Goal: Task Accomplishment & Management: Use online tool/utility

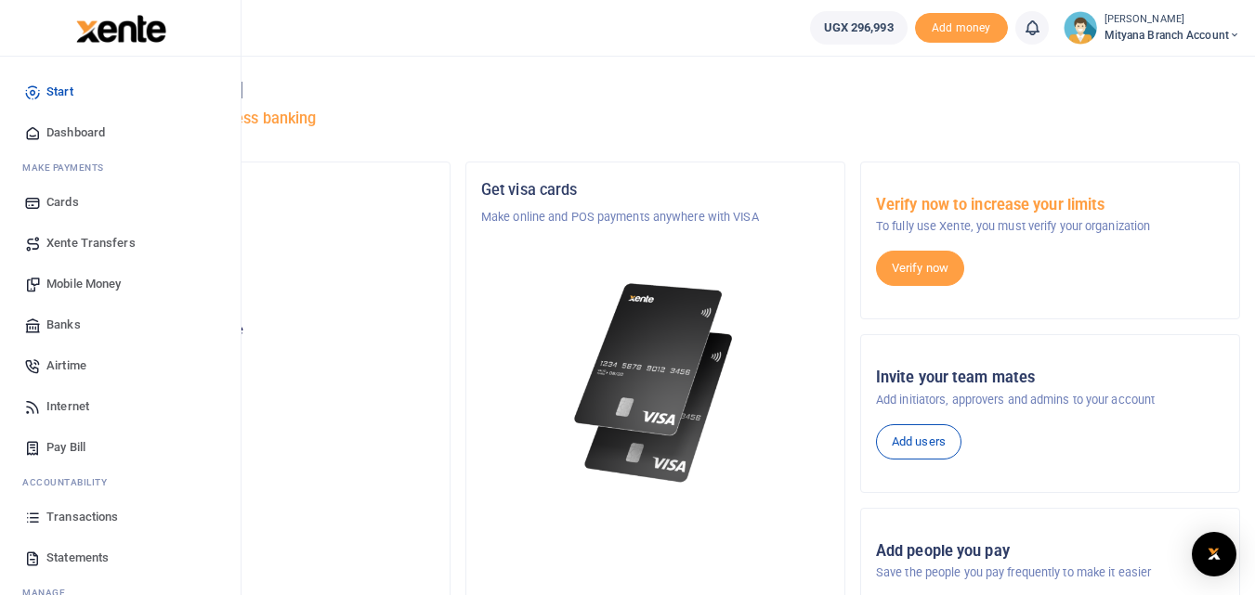
click at [98, 243] on span "Xente Transfers" at bounding box center [90, 243] width 89 height 19
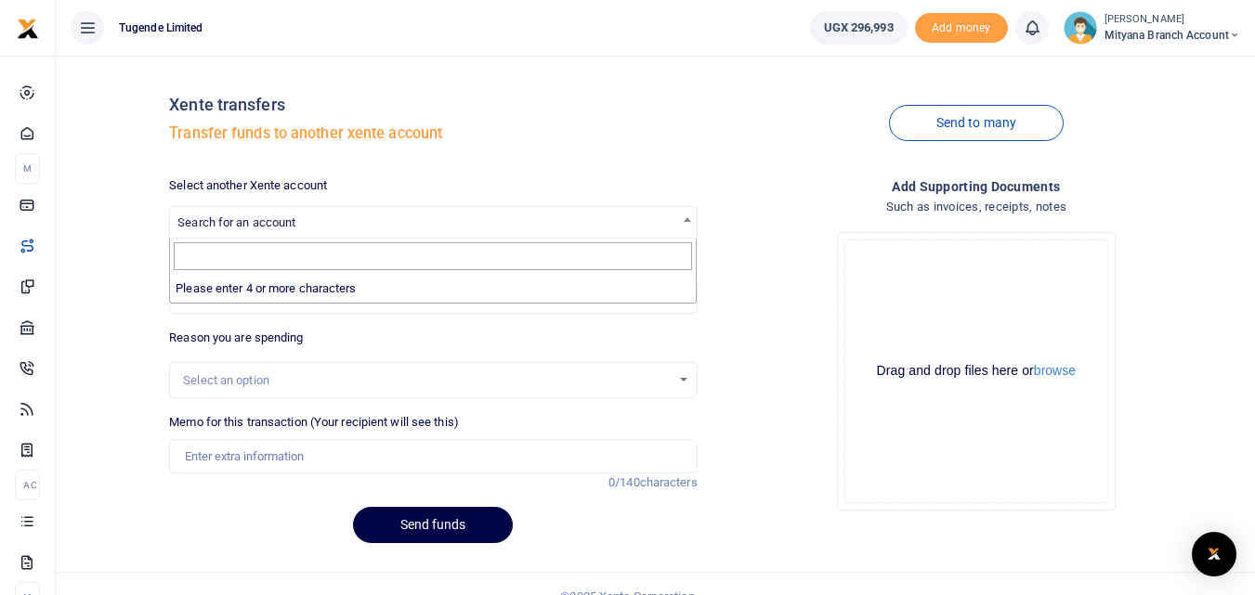
click at [260, 225] on span "Search for an account" at bounding box center [236, 222] width 118 height 14
click at [680, 377] on div "Select an option" at bounding box center [433, 381] width 526 height 20
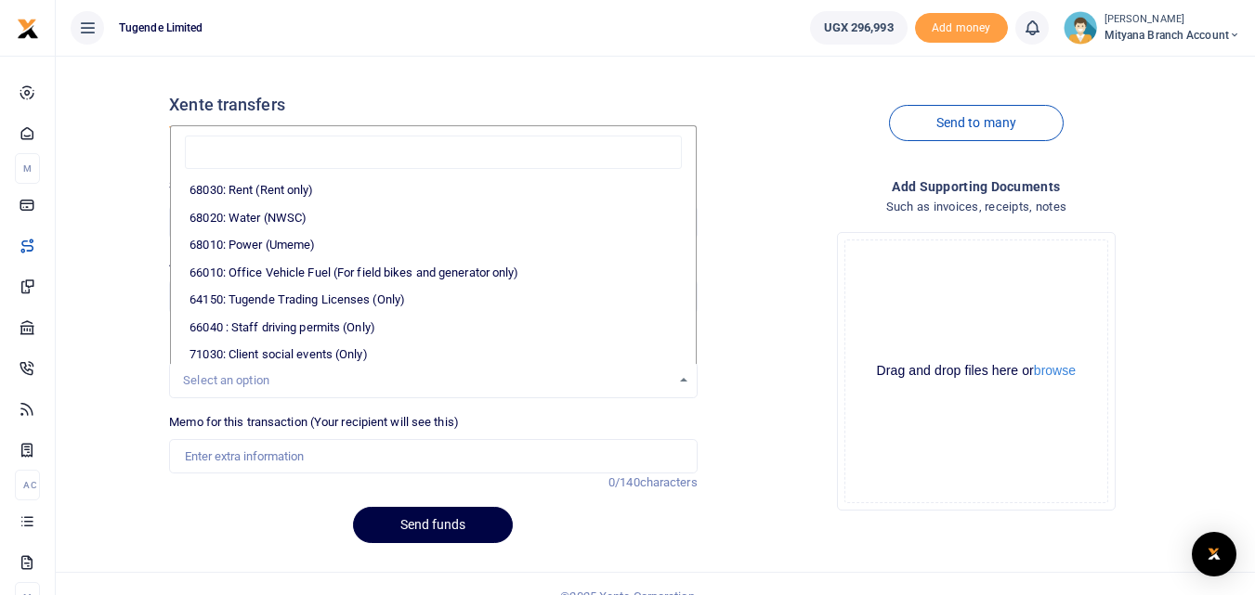
scroll to position [362, 0]
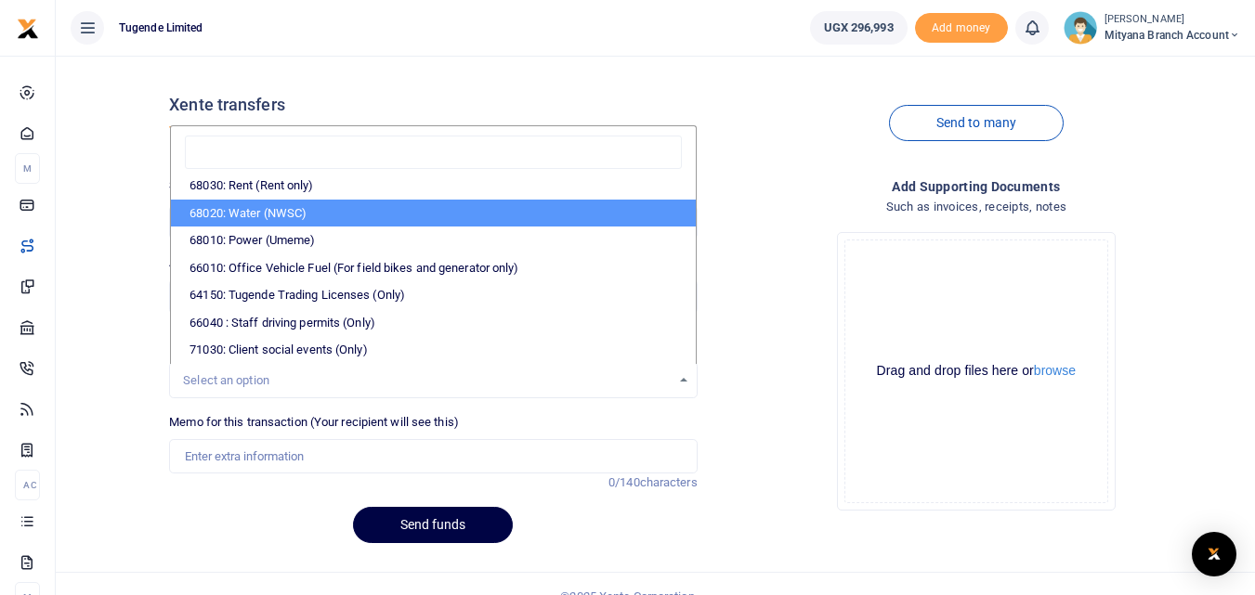
click at [696, 179] on div "62470: Staff Meals (Breakfast and drinking water ) 64110: Office Cleaning and R…" at bounding box center [433, 244] width 526 height 239
click at [736, 121] on div "Send to many" at bounding box center [976, 124] width 542 height 106
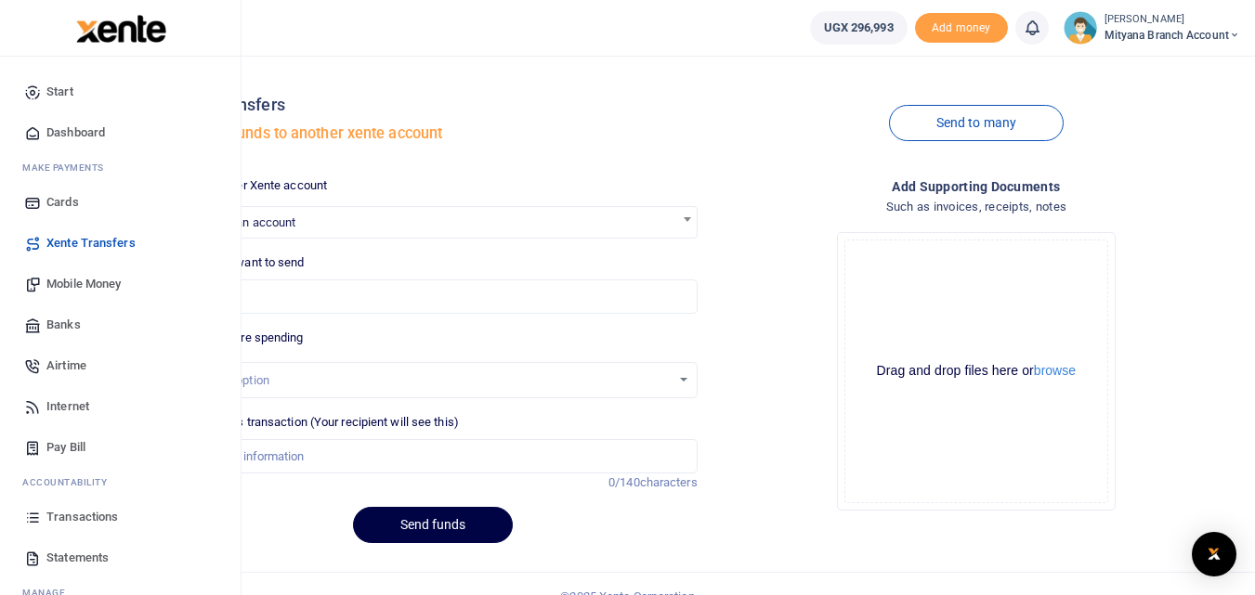
click at [57, 204] on span "Cards" at bounding box center [62, 202] width 33 height 19
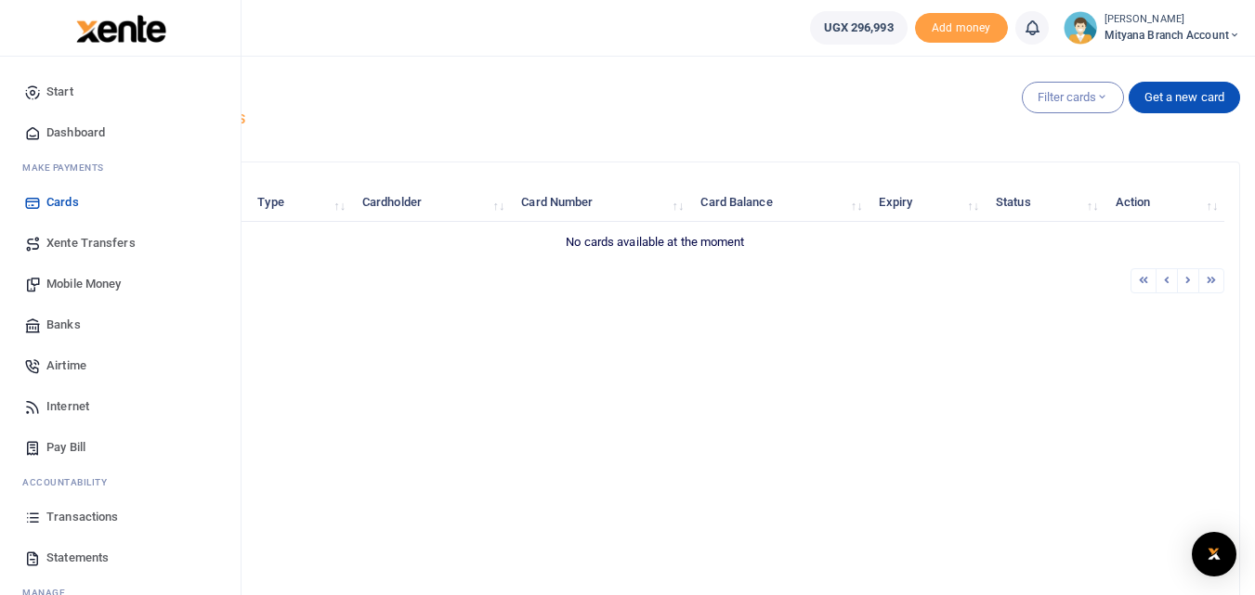
click at [83, 250] on span "Xente Transfers" at bounding box center [90, 243] width 89 height 19
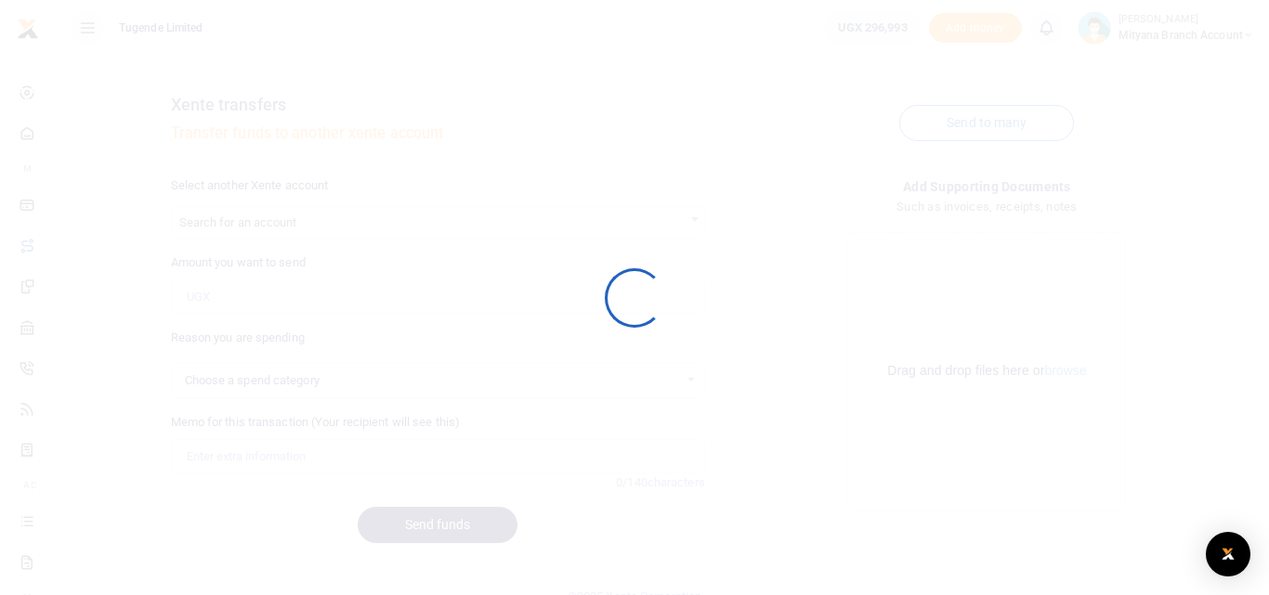
select select
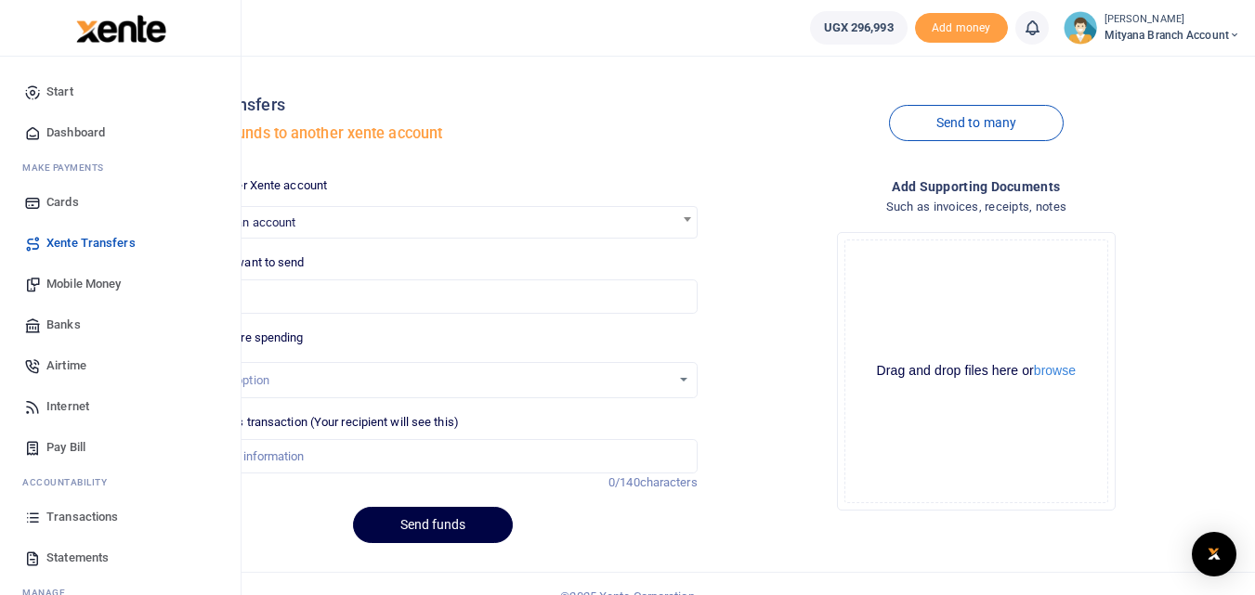
click at [77, 135] on span "Dashboard" at bounding box center [75, 133] width 59 height 19
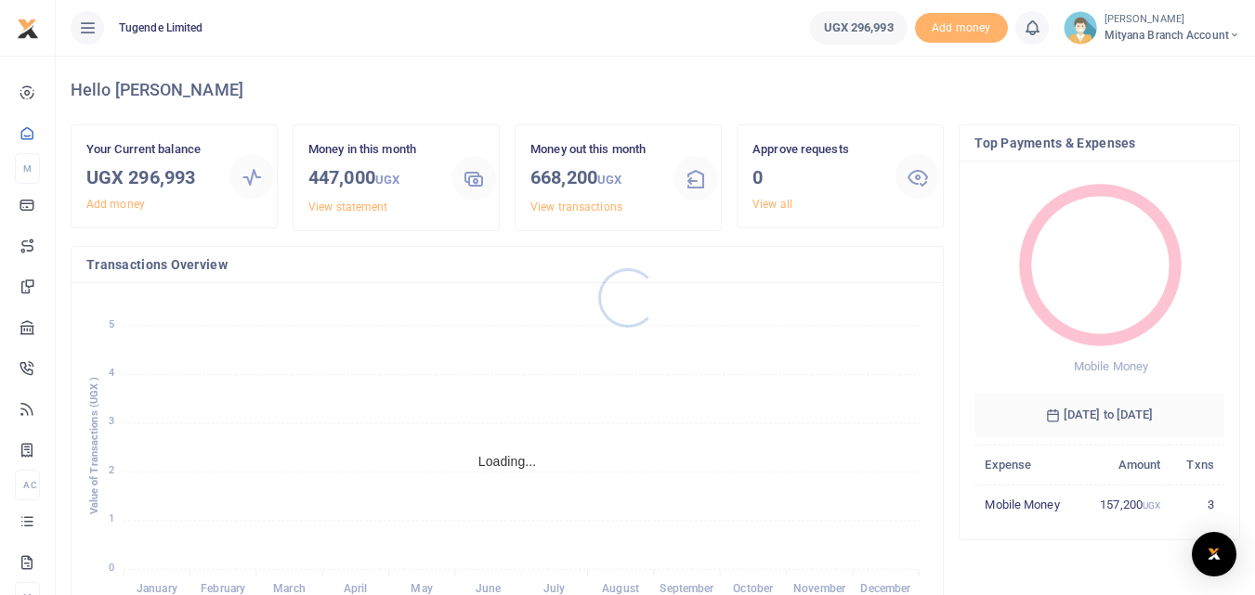
scroll to position [15, 15]
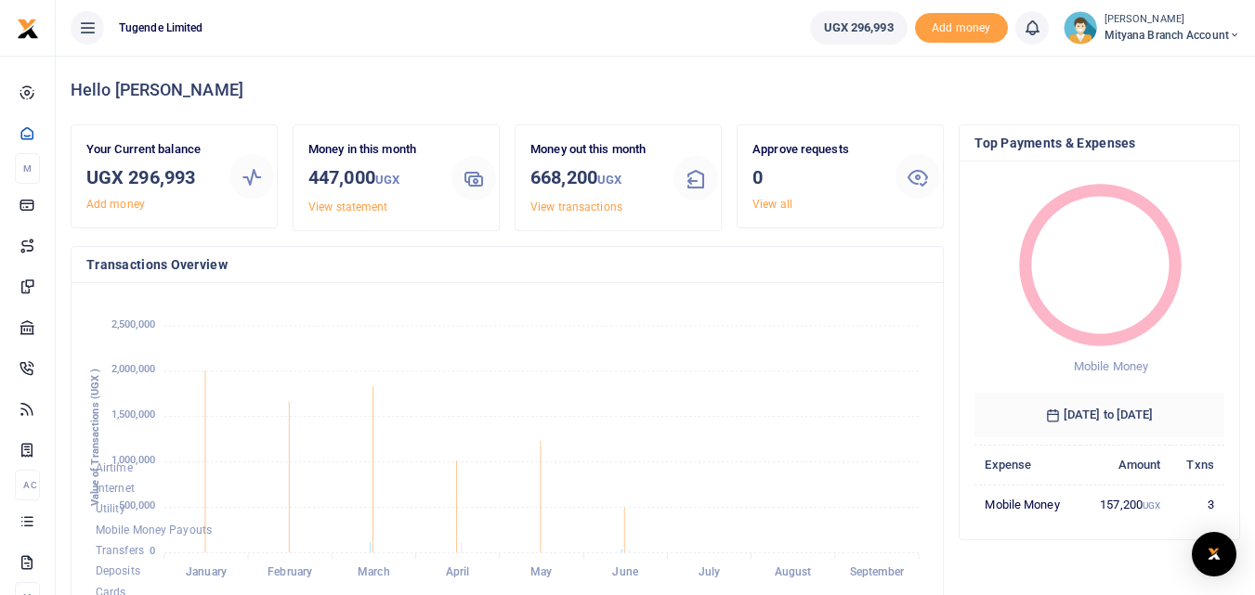
click at [70, 22] on li at bounding box center [87, 27] width 48 height 33
click at [84, 25] on icon at bounding box center [87, 28] width 19 height 20
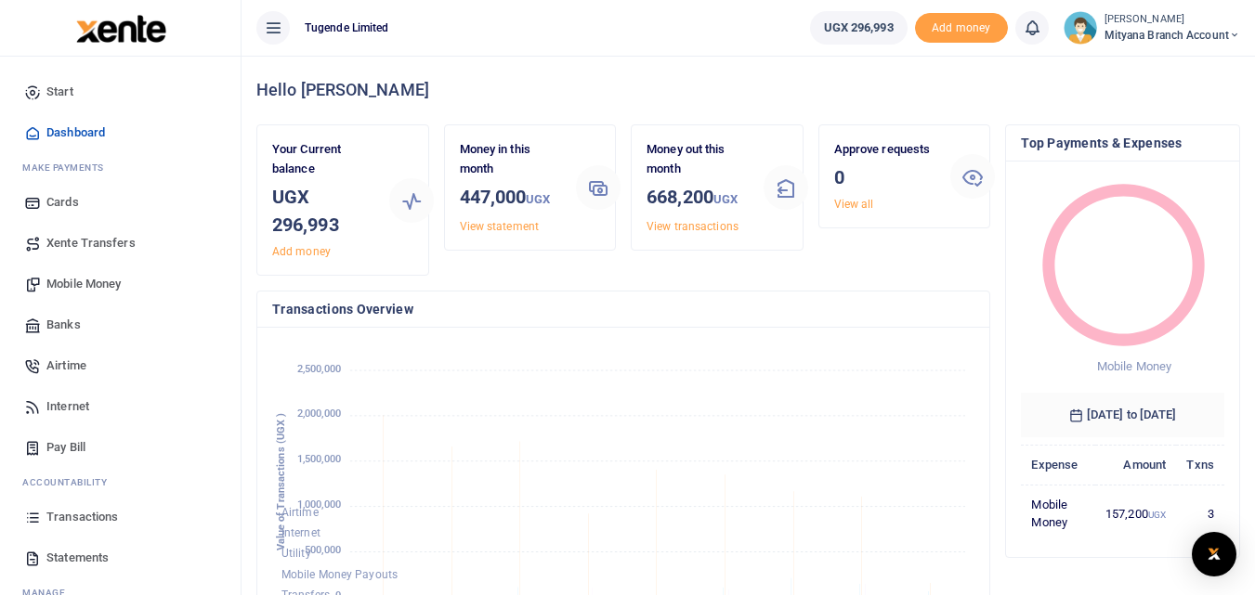
click at [82, 319] on link "Banks" at bounding box center [120, 325] width 211 height 41
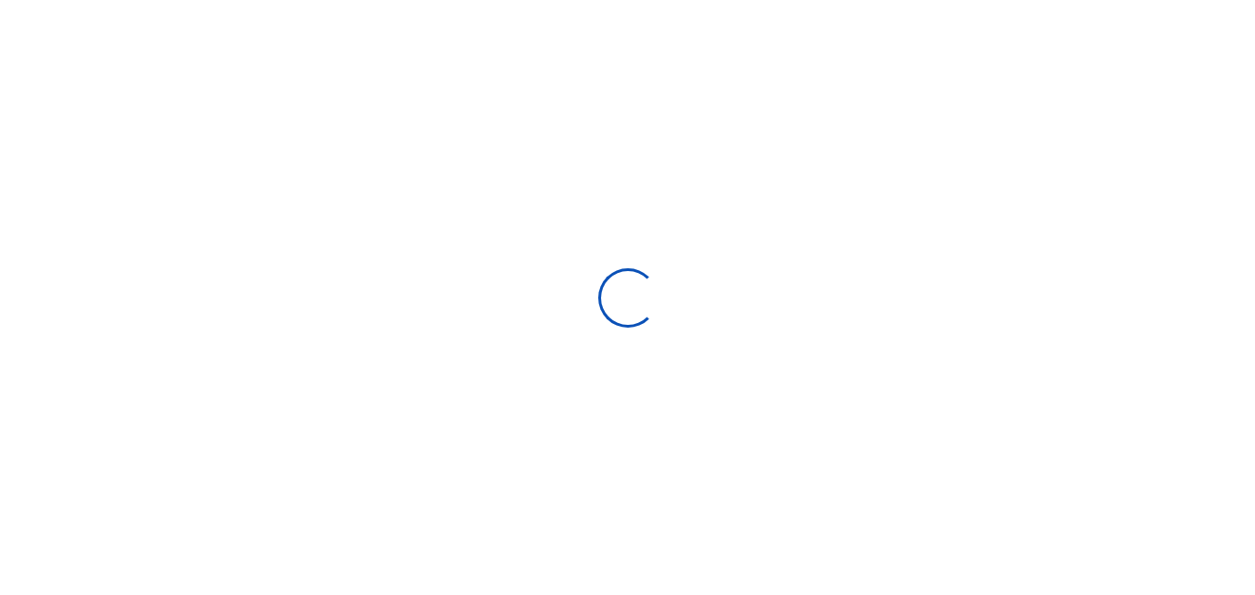
select select
select select "Loading bundles"
select select
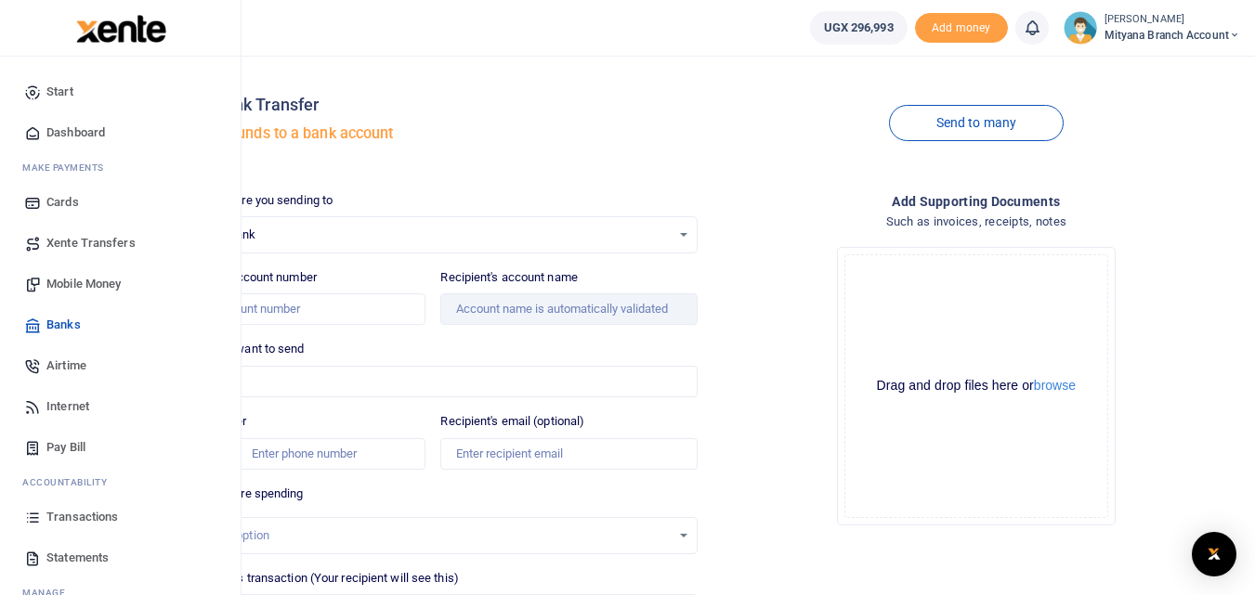
click at [87, 244] on span "Xente Transfers" at bounding box center [90, 243] width 89 height 19
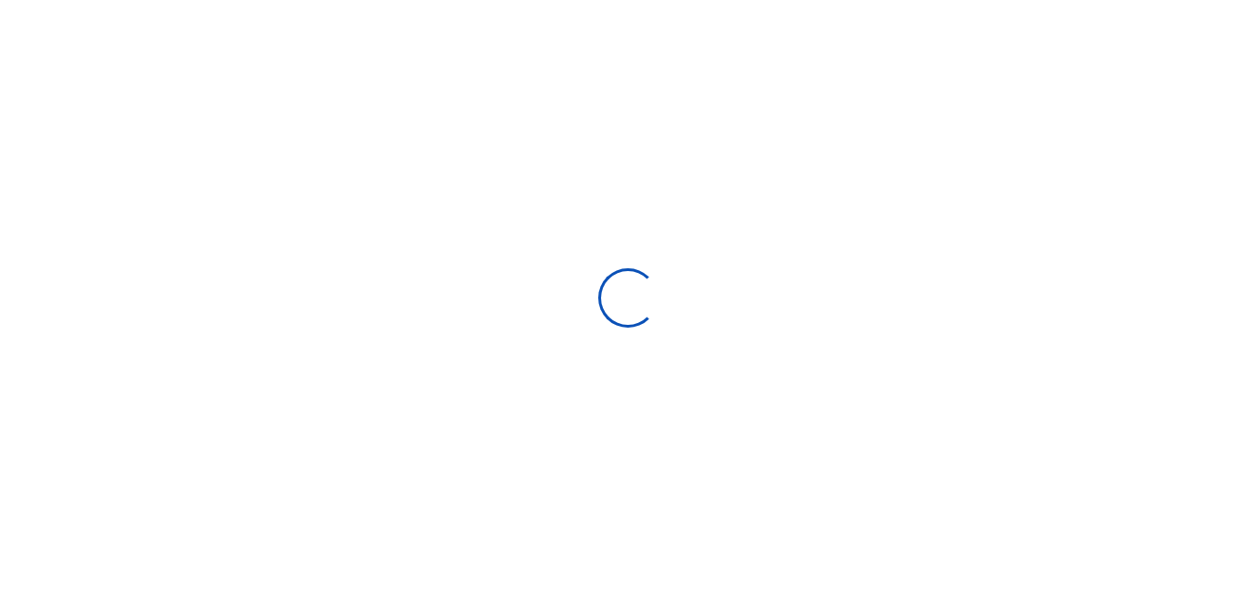
select select "Loading categories"
select select
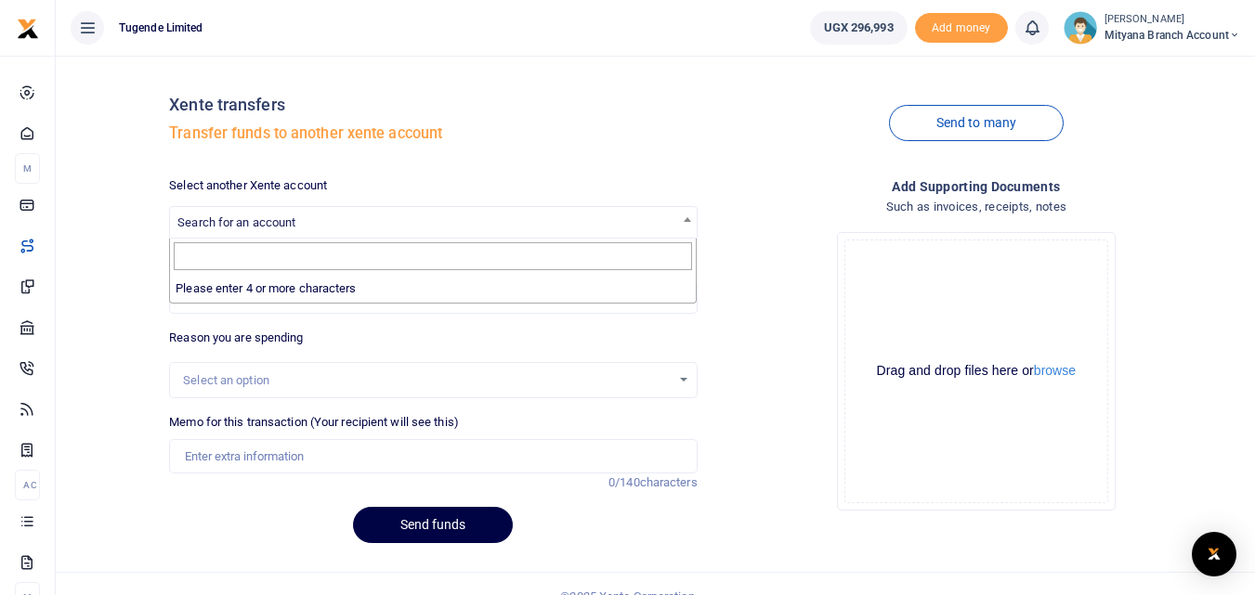
click at [429, 222] on span "Search for an account" at bounding box center [433, 221] width 526 height 29
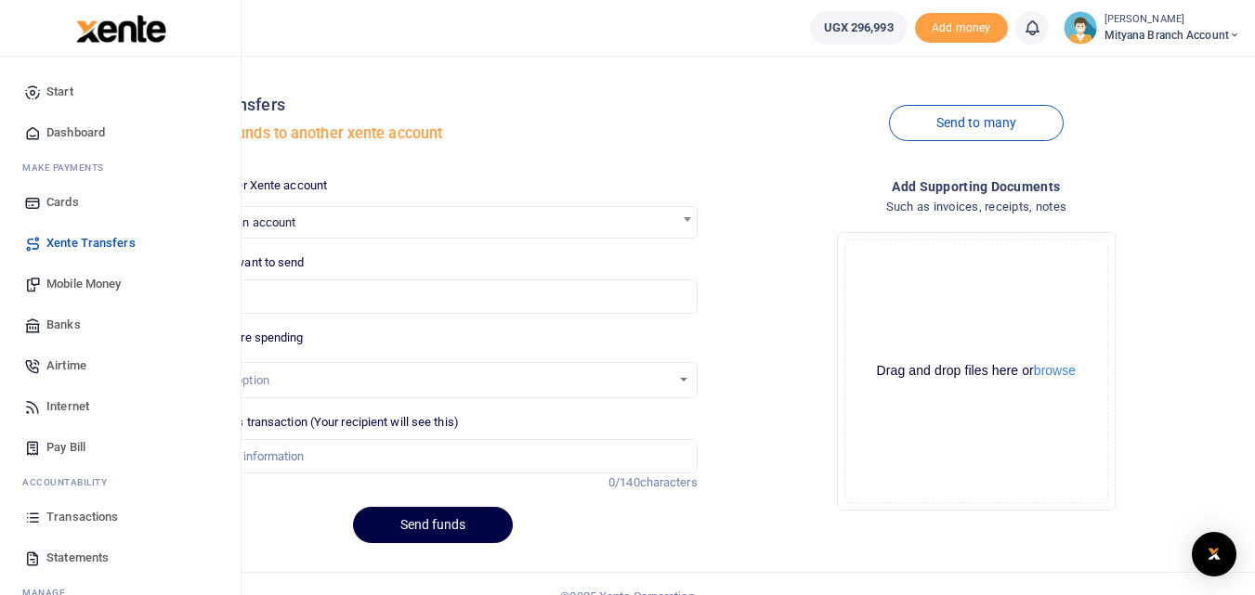
click at [78, 547] on link "Statements" at bounding box center [120, 558] width 211 height 41
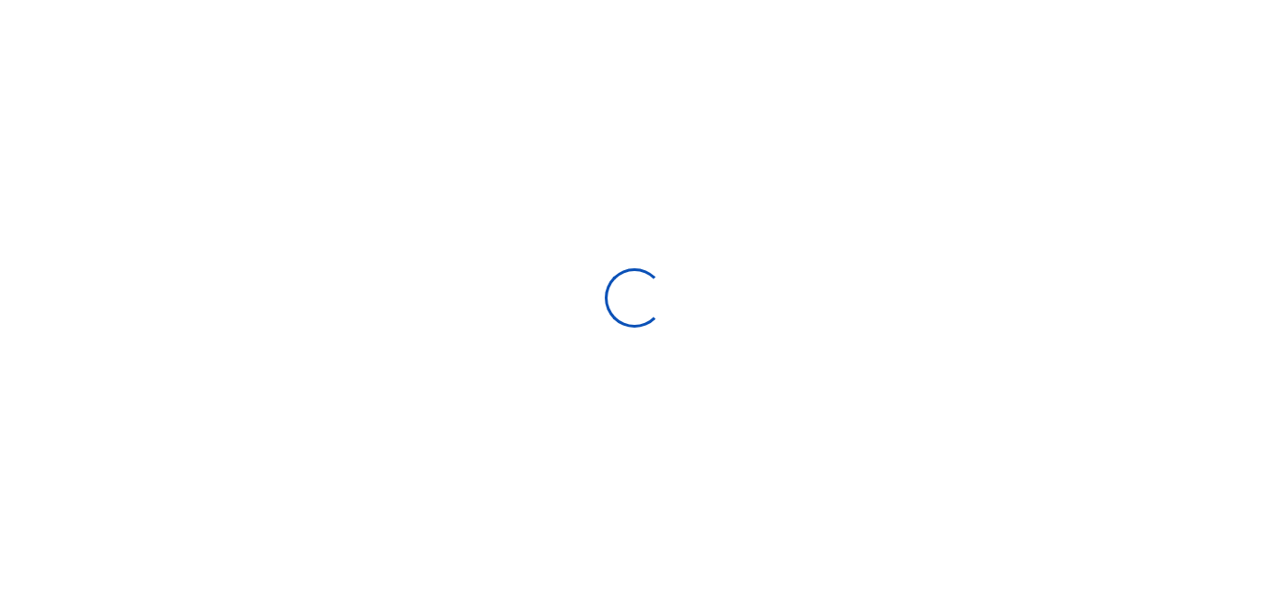
select select "ALL"
type input "[DATE] - [DATE]"
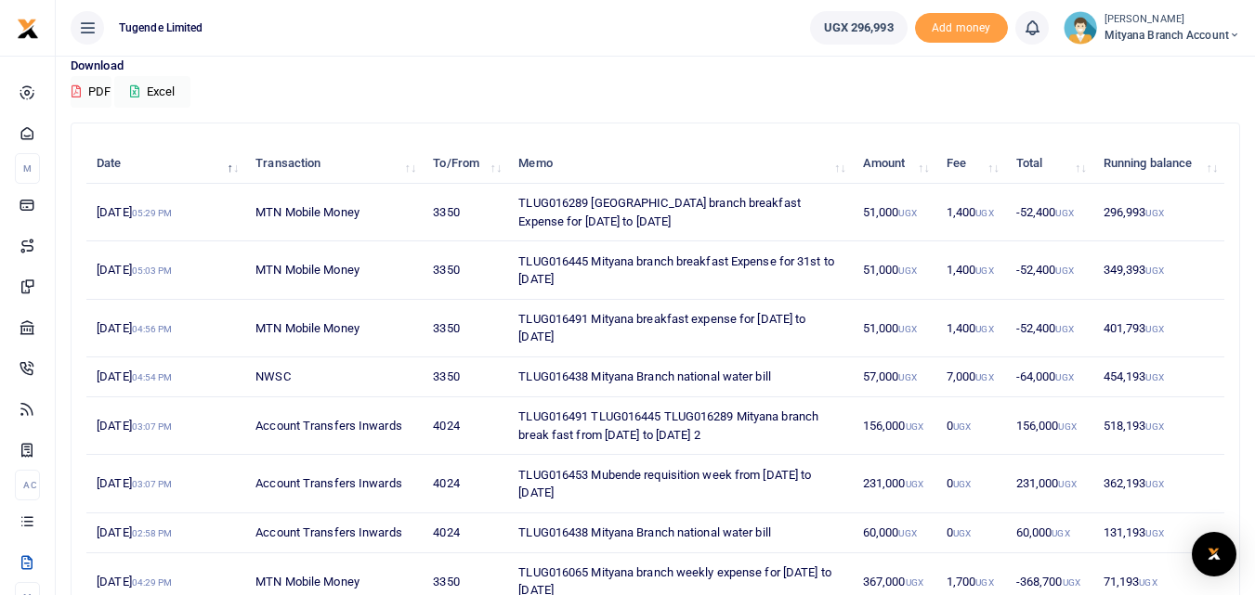
scroll to position [149, 0]
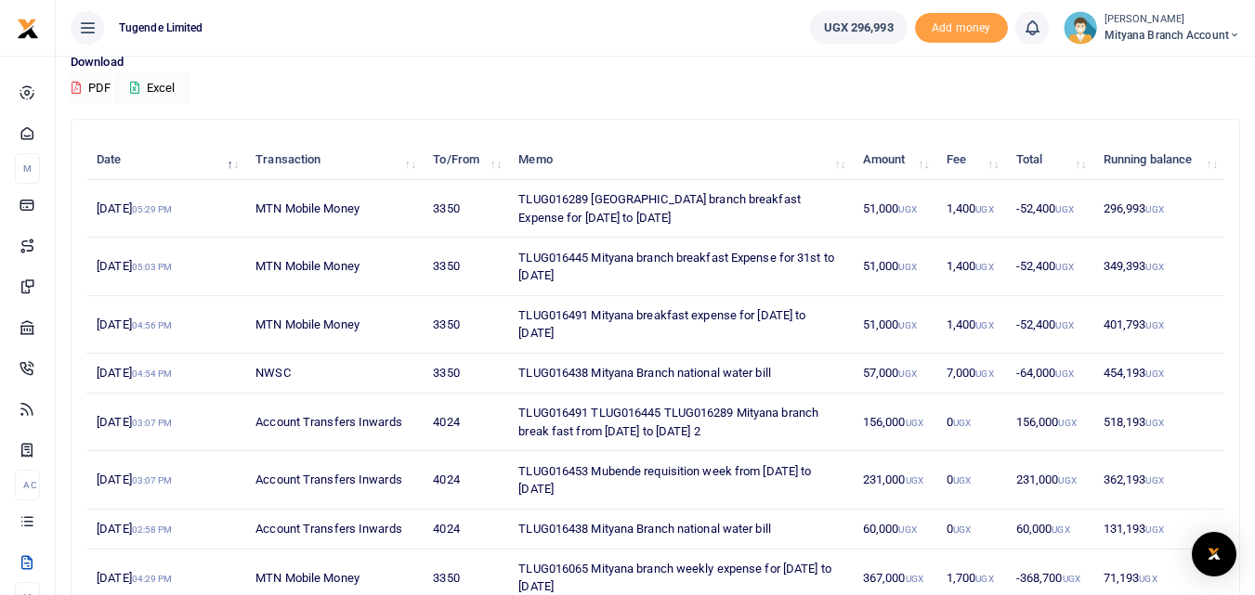
click at [452, 321] on td "3350" at bounding box center [465, 325] width 85 height 58
copy td "3350"
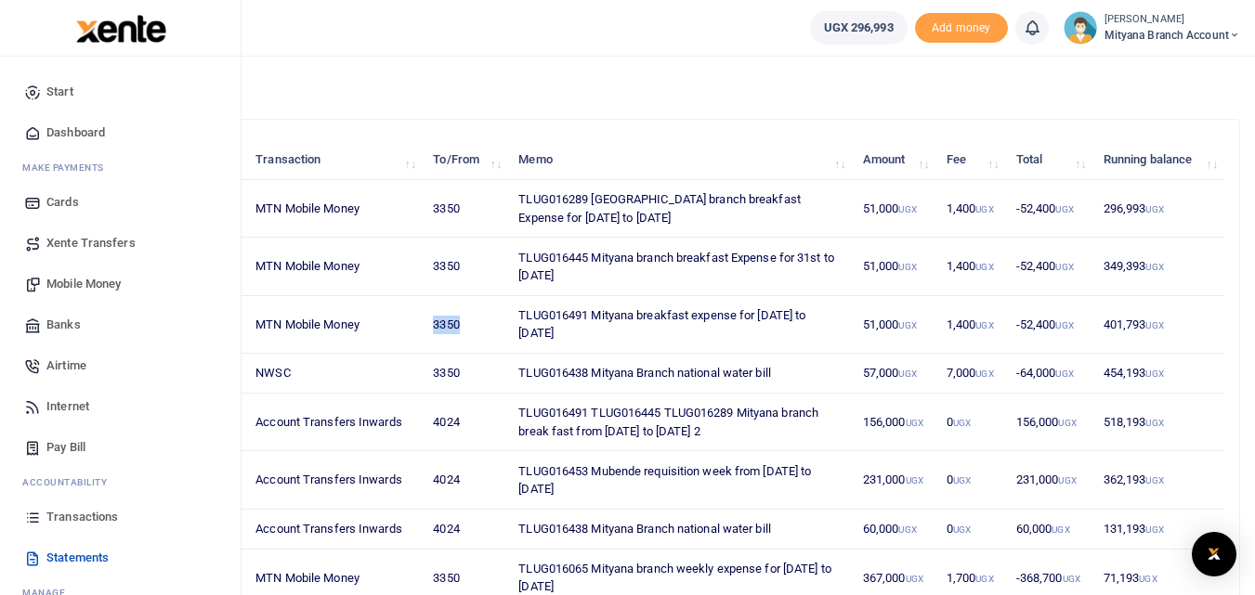
click at [90, 238] on span "Xente Transfers" at bounding box center [90, 243] width 89 height 19
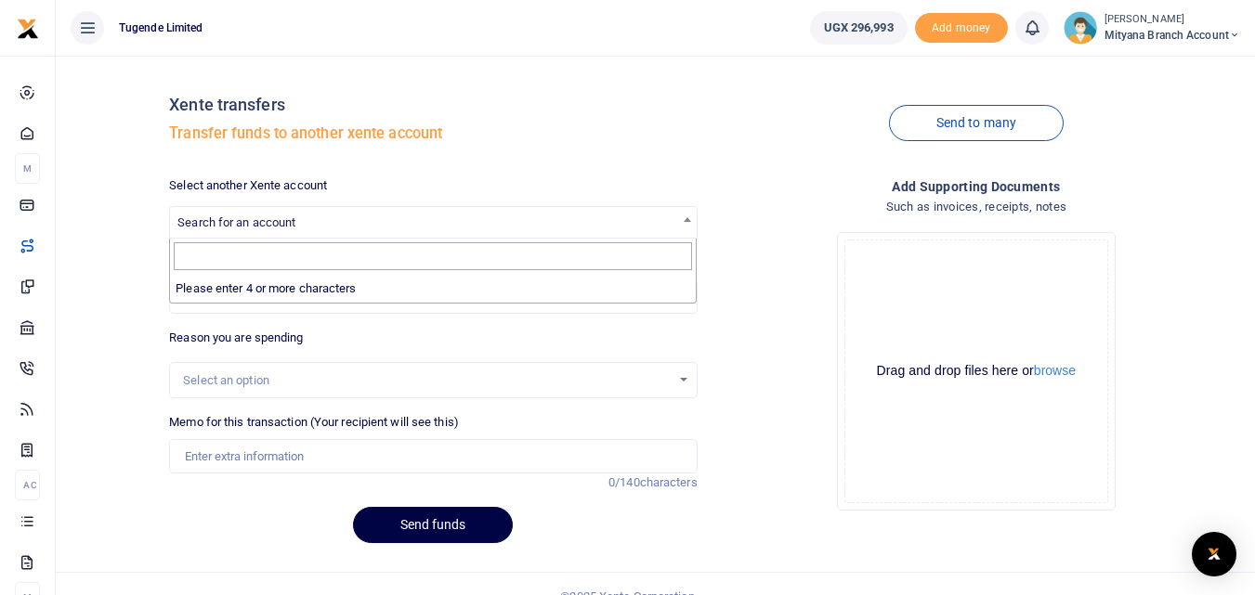
click at [288, 223] on span "Search for an account" at bounding box center [236, 222] width 118 height 14
click at [262, 256] on input "Search" at bounding box center [433, 256] width 518 height 28
type input "3"
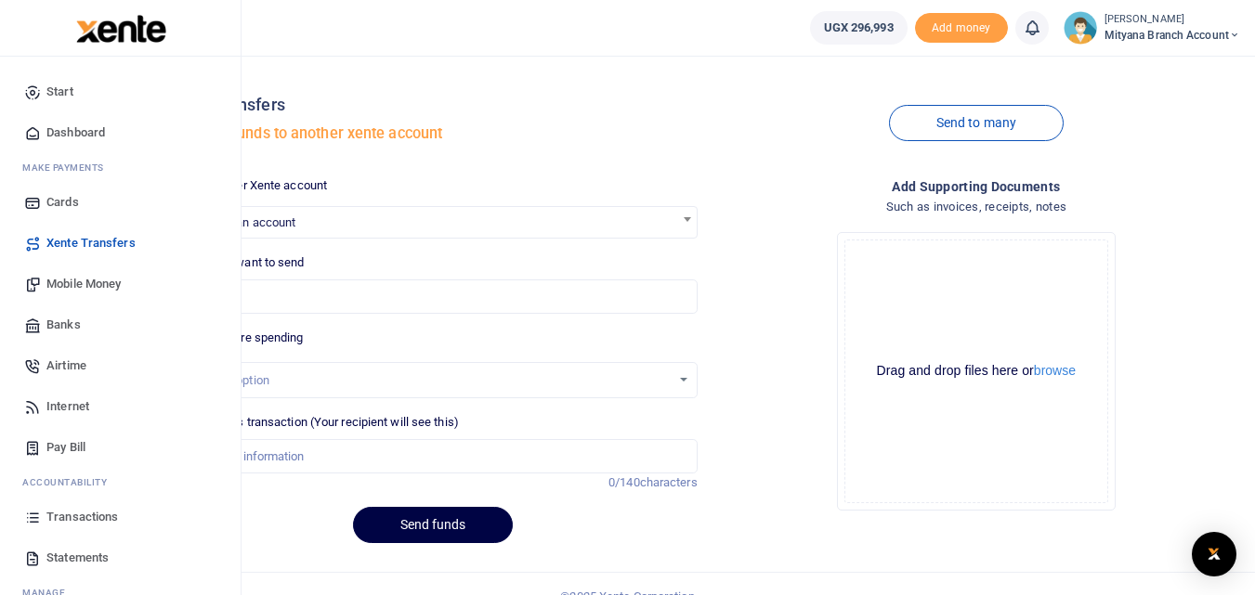
click at [90, 554] on span "Statements" at bounding box center [77, 558] width 62 height 19
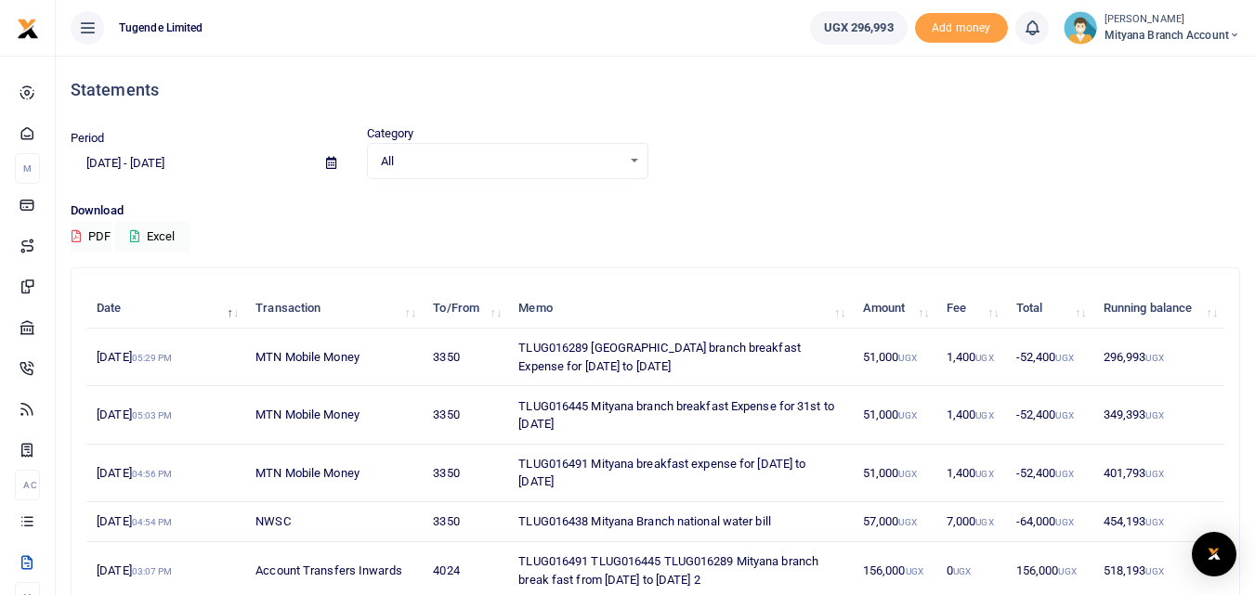
click at [449, 564] on td "4024" at bounding box center [465, 571] width 85 height 58
copy td "4024"
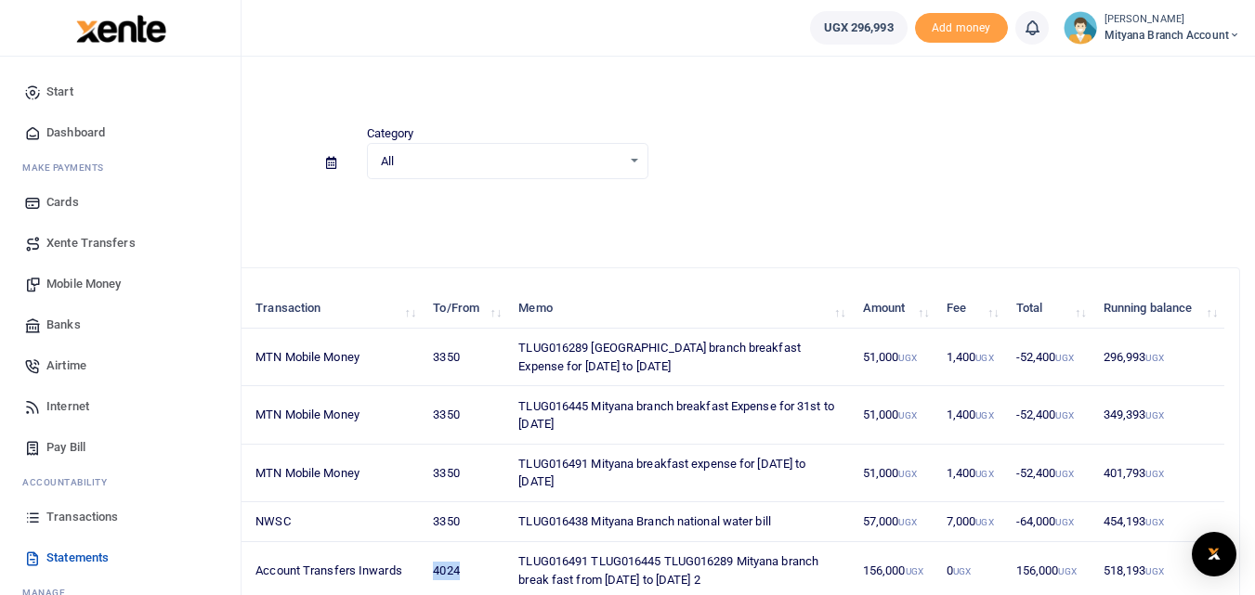
click at [84, 246] on span "Xente Transfers" at bounding box center [90, 243] width 89 height 19
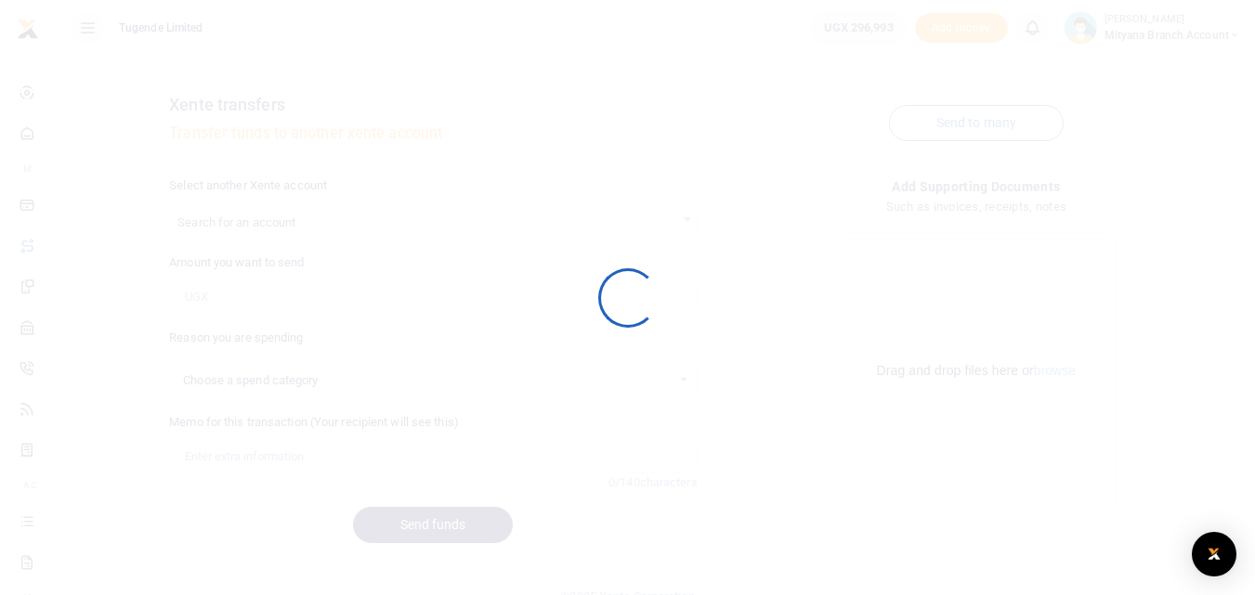
select select
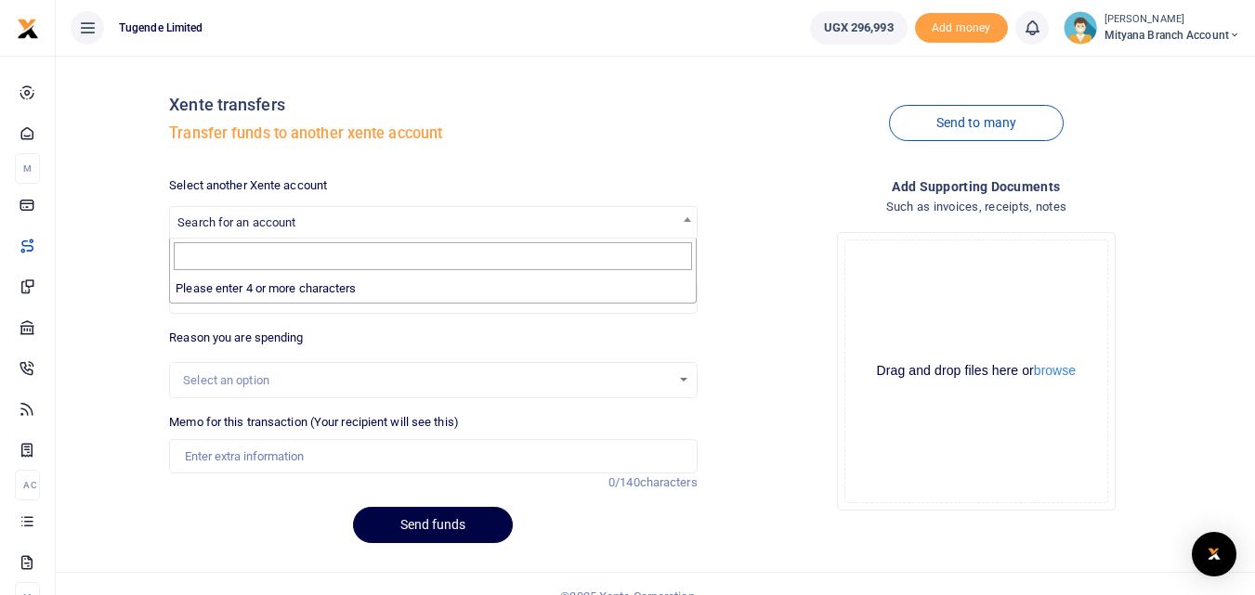
click at [277, 216] on span "Search for an account" at bounding box center [236, 222] width 118 height 14
click at [242, 255] on input "4024" at bounding box center [433, 256] width 518 height 28
type input "4"
type input "4024"
